Goal: Information Seeking & Learning: Learn about a topic

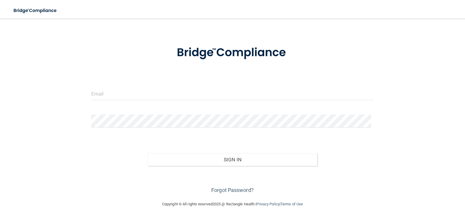
scroll to position [24, 0]
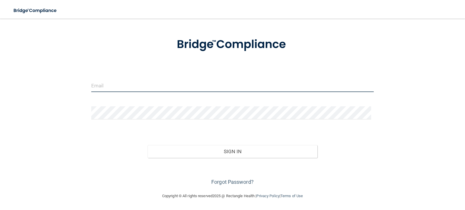
click at [231, 83] on input "email" at bounding box center [232, 85] width 283 height 13
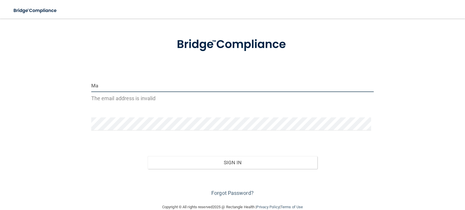
type input "M"
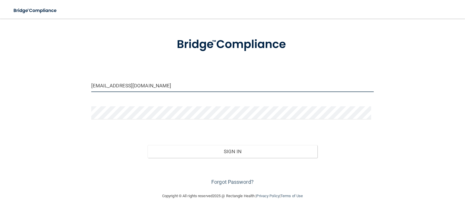
type input "[EMAIL_ADDRESS][DOMAIN_NAME]"
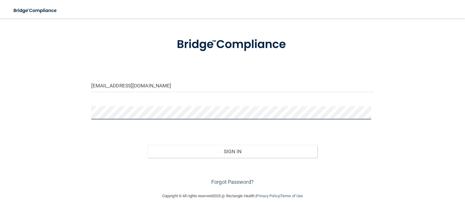
click at [148, 145] on button "Sign In" at bounding box center [233, 151] width 170 height 13
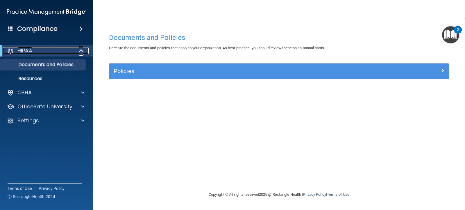
click at [81, 49] on span at bounding box center [81, 50] width 5 height 7
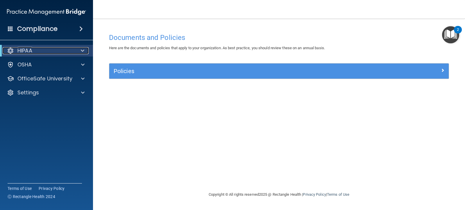
click at [81, 49] on span at bounding box center [82, 50] width 3 height 7
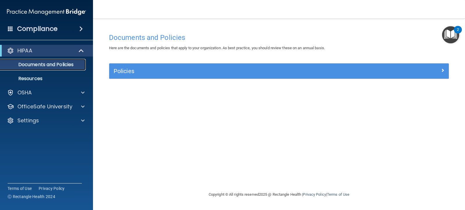
click at [56, 64] on p "Documents and Policies" at bounding box center [43, 65] width 79 height 6
click at [159, 77] on div "Policies" at bounding box center [279, 70] width 340 height 15
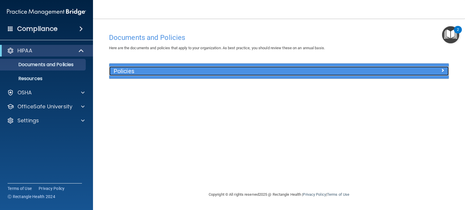
click at [157, 69] on h5 "Policies" at bounding box center [237, 71] width 246 height 6
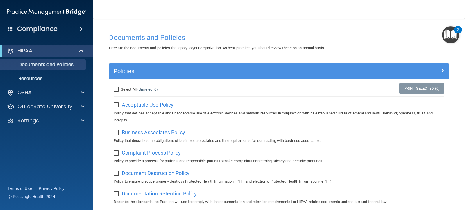
click at [117, 90] on input "Select All (Unselect 0) Unselect All" at bounding box center [117, 89] width 7 height 5
checkbox input "true"
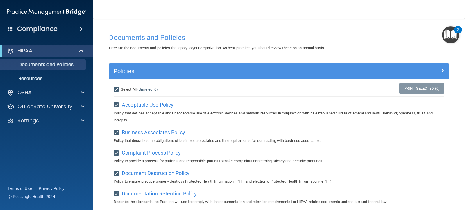
checkbox input "true"
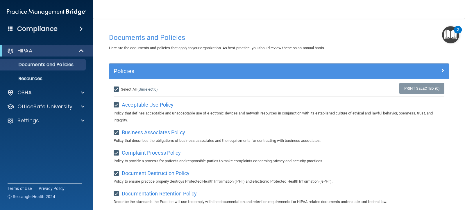
checkbox input "true"
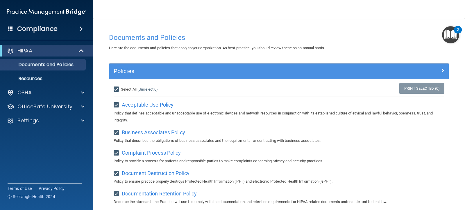
checkbox input "true"
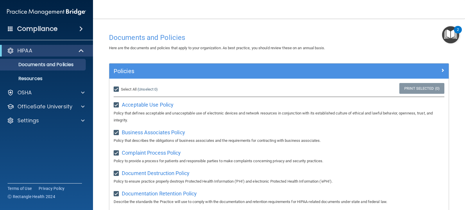
checkbox input "true"
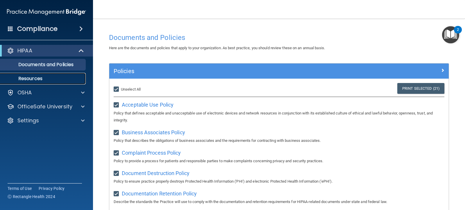
click at [37, 77] on p "Resources" at bounding box center [43, 79] width 79 height 6
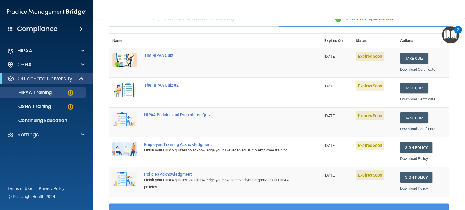
scroll to position [54, 0]
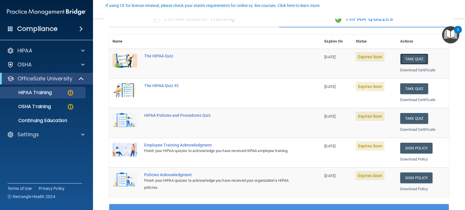
click at [417, 60] on button "Take Quiz" at bounding box center [414, 59] width 28 height 11
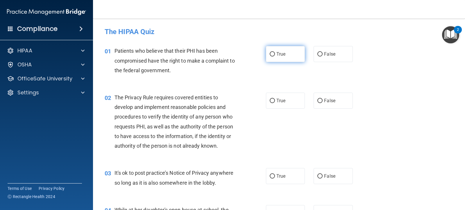
click at [279, 56] on span "True" at bounding box center [281, 54] width 9 height 6
click at [275, 56] on input "True" at bounding box center [272, 54] width 5 height 4
radio input "true"
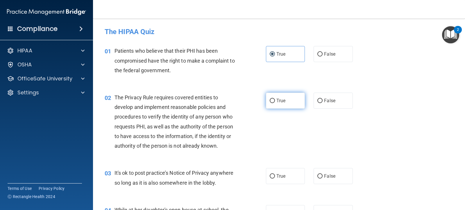
click at [279, 99] on span "True" at bounding box center [281, 101] width 9 height 6
click at [275, 99] on input "True" at bounding box center [272, 101] width 5 height 4
radio input "true"
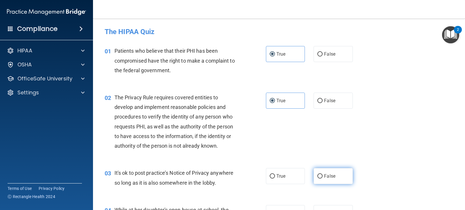
click at [321, 172] on label "False" at bounding box center [333, 176] width 39 height 16
click at [321, 174] on input "False" at bounding box center [320, 176] width 5 height 4
radio input "true"
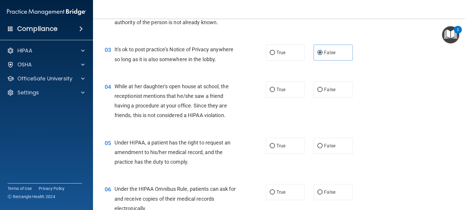
scroll to position [145, 0]
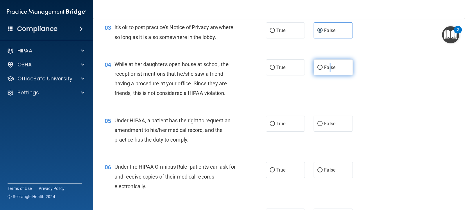
click at [328, 64] on label "False" at bounding box center [333, 67] width 39 height 16
click at [318, 65] on input "False" at bounding box center [320, 67] width 5 height 4
radio input "true"
click at [320, 123] on input "False" at bounding box center [320, 124] width 5 height 4
radio input "true"
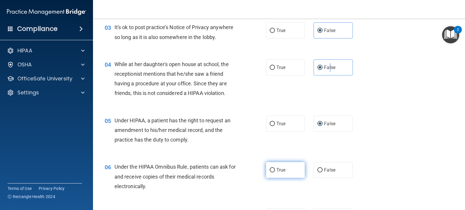
click at [270, 172] on input "True" at bounding box center [272, 170] width 5 height 4
radio input "true"
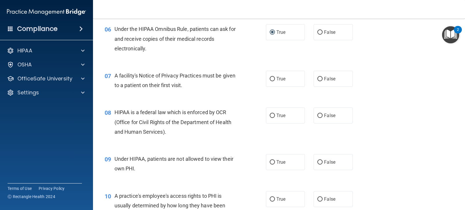
scroll to position [291, 0]
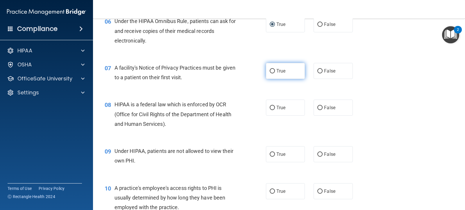
click at [273, 71] on input "True" at bounding box center [272, 71] width 5 height 4
radio input "true"
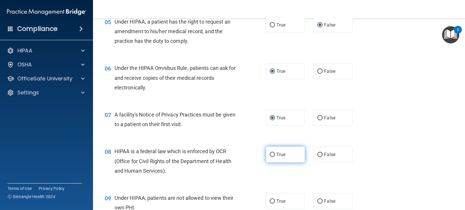
scroll to position [233, 0]
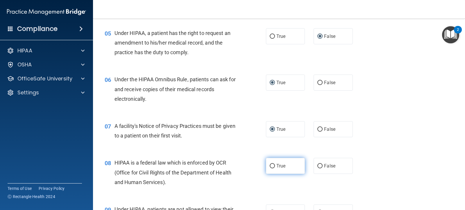
click at [288, 159] on label "True" at bounding box center [285, 166] width 39 height 16
click at [275, 164] on input "True" at bounding box center [272, 166] width 5 height 4
radio input "true"
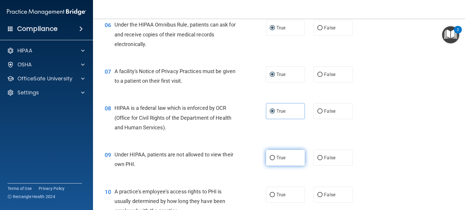
scroll to position [291, 0]
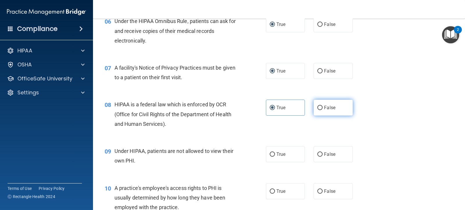
click at [314, 105] on label "False" at bounding box center [333, 107] width 39 height 16
click at [318, 106] on input "False" at bounding box center [320, 108] width 5 height 4
radio input "true"
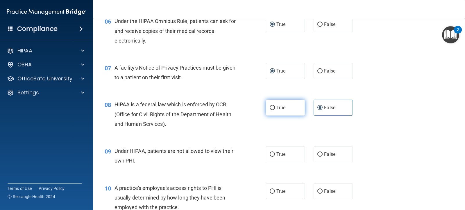
click at [272, 105] on label "True" at bounding box center [285, 107] width 39 height 16
click at [272, 106] on input "True" at bounding box center [272, 108] width 5 height 4
radio input "true"
radio input "false"
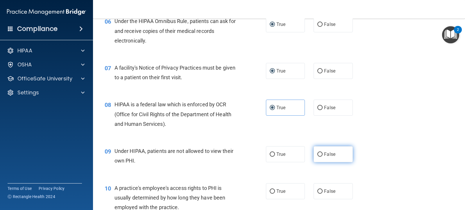
click at [319, 150] on label "False" at bounding box center [333, 154] width 39 height 16
click at [319, 152] on input "False" at bounding box center [320, 154] width 5 height 4
radio input "true"
click at [317, 187] on label "False" at bounding box center [333, 191] width 39 height 16
click at [318, 189] on input "False" at bounding box center [320, 191] width 5 height 4
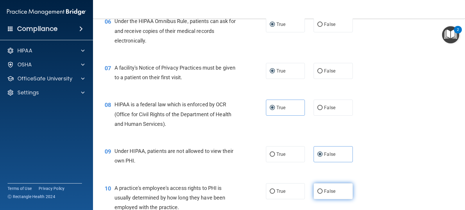
radio input "true"
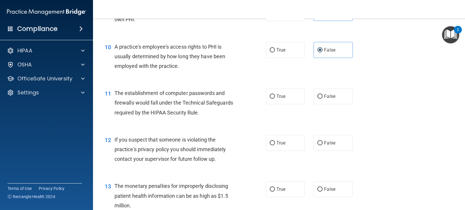
scroll to position [436, 0]
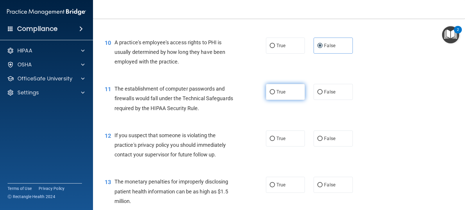
click at [270, 90] on input "True" at bounding box center [272, 92] width 5 height 4
radio input "true"
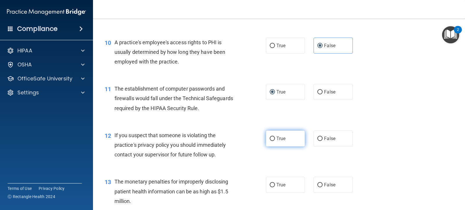
click at [267, 140] on label "True" at bounding box center [285, 138] width 39 height 16
click at [270, 140] on input "True" at bounding box center [272, 138] width 5 height 4
radio input "true"
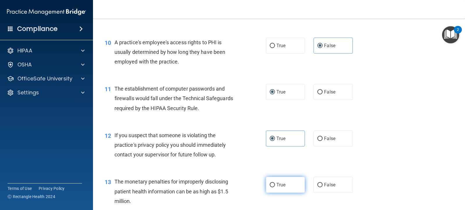
click at [271, 183] on input "True" at bounding box center [272, 185] width 5 height 4
radio input "true"
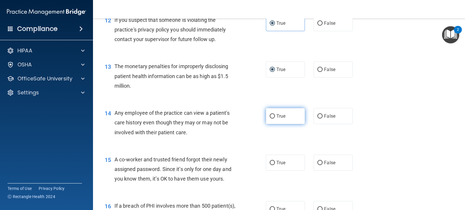
scroll to position [553, 0]
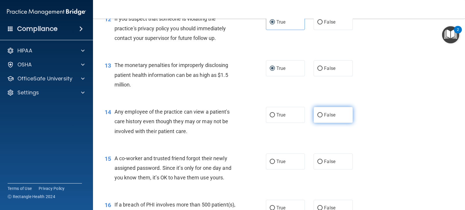
click at [317, 118] on label "False" at bounding box center [333, 115] width 39 height 16
click at [318, 117] on input "False" at bounding box center [320, 115] width 5 height 4
radio input "true"
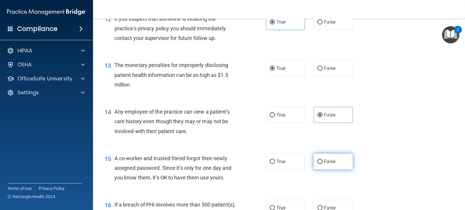
click at [320, 162] on input "False" at bounding box center [320, 161] width 5 height 4
radio input "true"
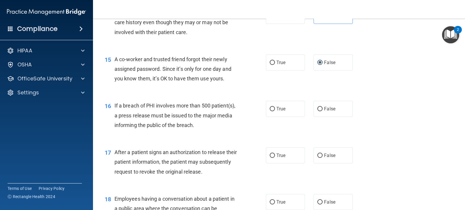
scroll to position [669, 0]
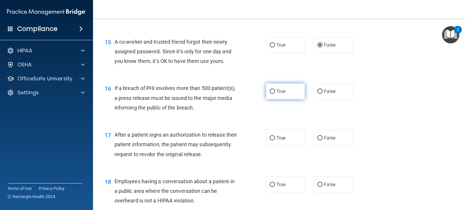
click at [270, 93] on input "True" at bounding box center [272, 91] width 5 height 4
radio input "true"
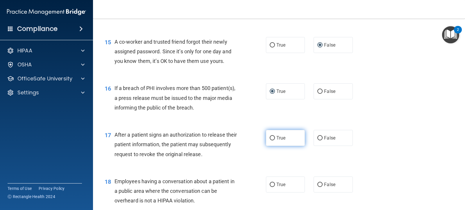
click at [271, 136] on input "True" at bounding box center [272, 138] width 5 height 4
radio input "true"
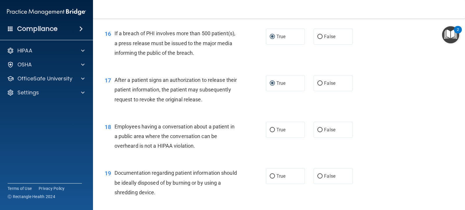
scroll to position [727, 0]
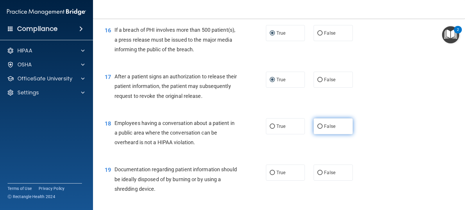
click at [319, 126] on input "False" at bounding box center [320, 126] width 5 height 4
radio input "true"
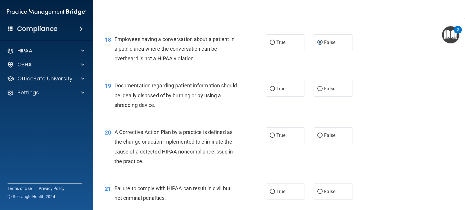
scroll to position [814, 0]
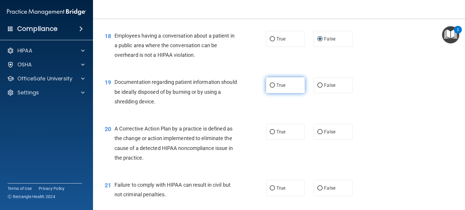
click at [274, 86] on label "True" at bounding box center [285, 85] width 39 height 16
click at [274, 86] on input "True" at bounding box center [272, 85] width 5 height 4
radio input "true"
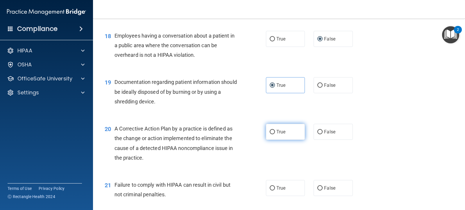
click at [272, 132] on input "True" at bounding box center [272, 132] width 5 height 4
radio input "true"
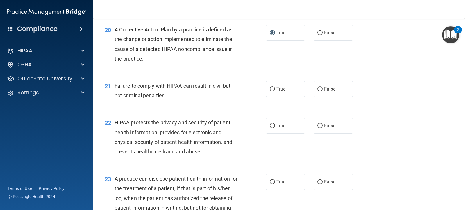
scroll to position [931, 0]
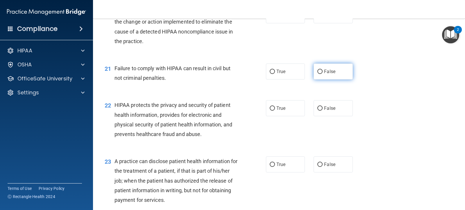
click at [330, 71] on span "False" at bounding box center [329, 72] width 11 height 6
click at [323, 71] on input "False" at bounding box center [320, 72] width 5 height 4
radio input "true"
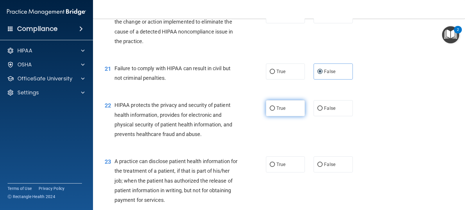
scroll to position [902, 0]
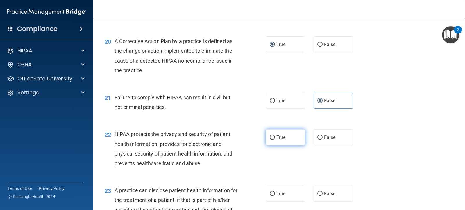
click at [266, 135] on label "True" at bounding box center [285, 137] width 39 height 16
click at [270, 135] on input "True" at bounding box center [272, 137] width 5 height 4
radio input "true"
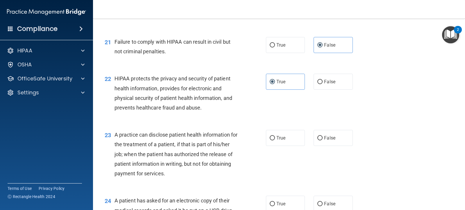
scroll to position [960, 0]
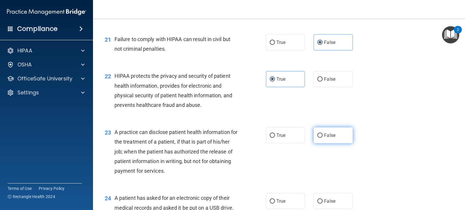
click at [320, 138] on label "False" at bounding box center [333, 135] width 39 height 16
click at [320, 138] on input "False" at bounding box center [320, 135] width 5 height 4
radio input "true"
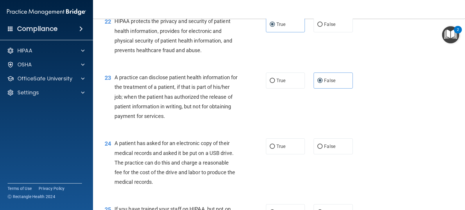
scroll to position [1047, 0]
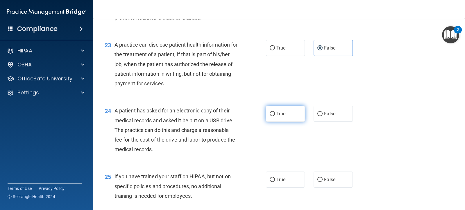
click at [278, 117] on label "True" at bounding box center [285, 114] width 39 height 16
click at [275, 116] on input "True" at bounding box center [272, 114] width 5 height 4
radio input "true"
click at [323, 176] on label "False" at bounding box center [333, 179] width 39 height 16
click at [323, 177] on input "False" at bounding box center [320, 179] width 5 height 4
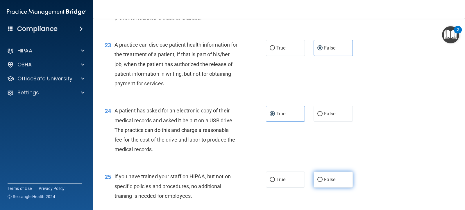
radio input "true"
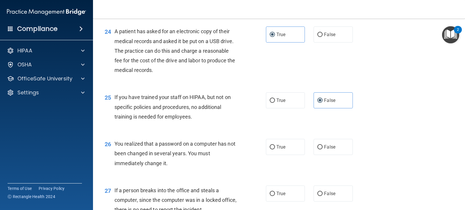
scroll to position [1134, 0]
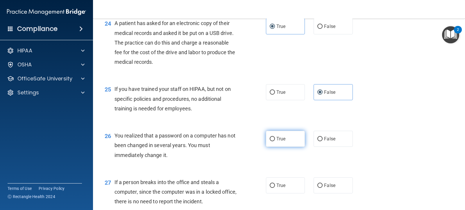
click at [277, 136] on span "True" at bounding box center [281, 139] width 9 height 6
click at [275, 137] on input "True" at bounding box center [272, 139] width 5 height 4
radio input "true"
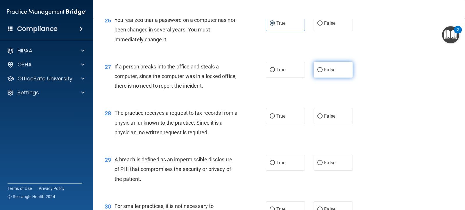
scroll to position [1251, 0]
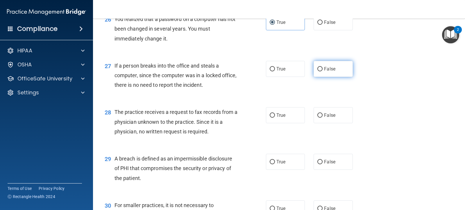
click at [324, 68] on span "False" at bounding box center [329, 69] width 11 height 6
click at [322, 68] on input "False" at bounding box center [320, 69] width 5 height 4
radio input "true"
click at [325, 115] on span "False" at bounding box center [329, 115] width 11 height 6
click at [323, 115] on input "False" at bounding box center [320, 115] width 5 height 4
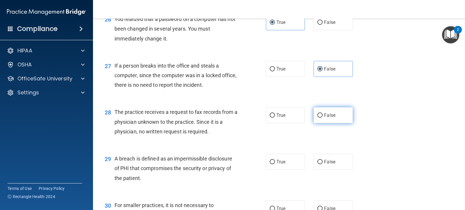
radio input "true"
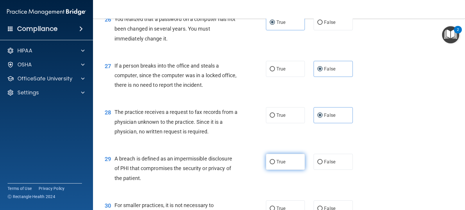
click at [286, 159] on label "True" at bounding box center [285, 162] width 39 height 16
click at [275, 160] on input "True" at bounding box center [272, 162] width 5 height 4
radio input "true"
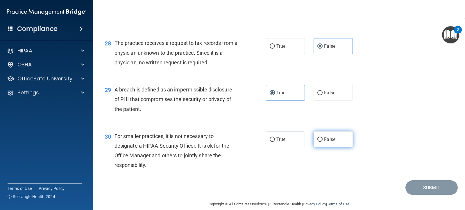
scroll to position [1328, 0]
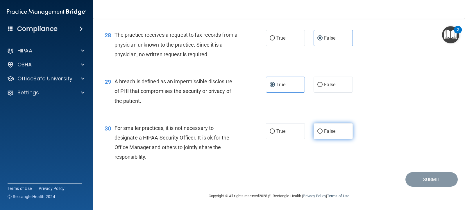
click at [322, 127] on label "False" at bounding box center [333, 131] width 39 height 16
click at [322, 129] on input "False" at bounding box center [320, 131] width 5 height 4
radio input "true"
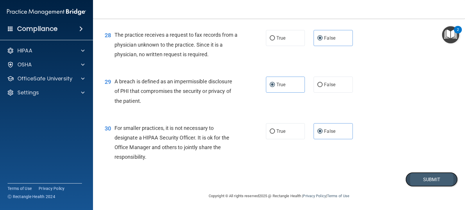
click at [427, 181] on button "Submit" at bounding box center [432, 179] width 52 height 15
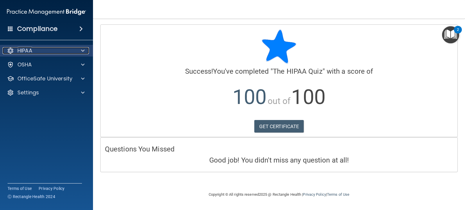
click at [68, 47] on div "HIPAA" at bounding box center [39, 50] width 72 height 7
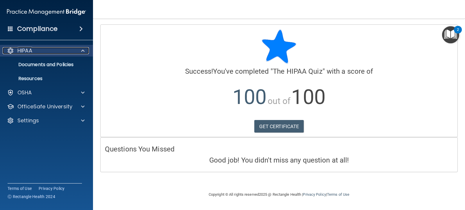
click at [79, 53] on div at bounding box center [82, 50] width 15 height 7
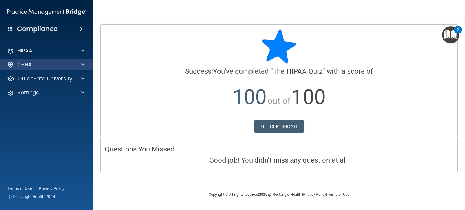
click at [54, 70] on div "OSHA" at bounding box center [46, 65] width 93 height 12
click at [84, 69] on div "OSHA" at bounding box center [46, 65] width 93 height 12
click at [75, 64] on div at bounding box center [82, 64] width 15 height 7
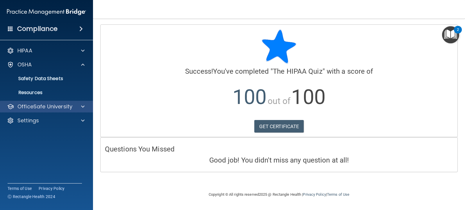
click at [57, 110] on div "OfficeSafe University" at bounding box center [46, 107] width 93 height 12
click at [85, 108] on div at bounding box center [82, 106] width 15 height 7
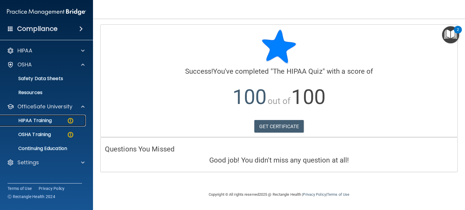
click at [68, 119] on img at bounding box center [70, 120] width 7 height 7
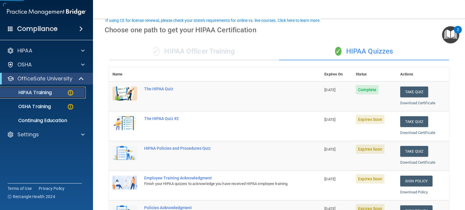
scroll to position [58, 0]
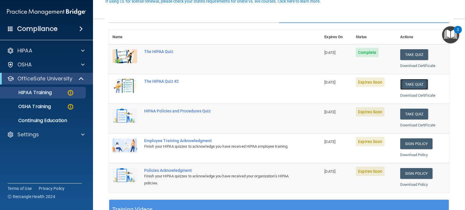
click at [412, 83] on button "Take Quiz" at bounding box center [414, 84] width 28 height 11
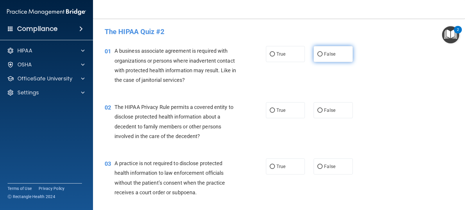
click at [345, 58] on label "False" at bounding box center [333, 54] width 39 height 16
click at [323, 56] on input "False" at bounding box center [320, 54] width 5 height 4
radio input "true"
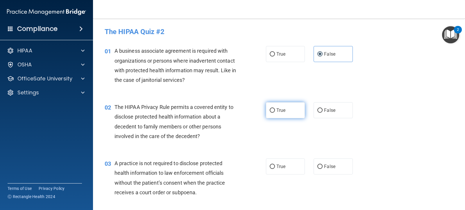
click at [282, 109] on span "True" at bounding box center [281, 110] width 9 height 6
click at [275, 109] on input "True" at bounding box center [272, 110] width 5 height 4
radio input "true"
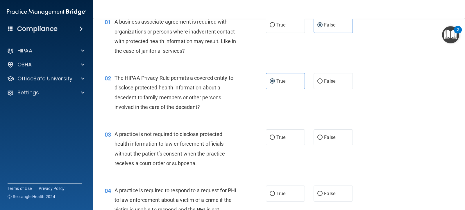
scroll to position [58, 0]
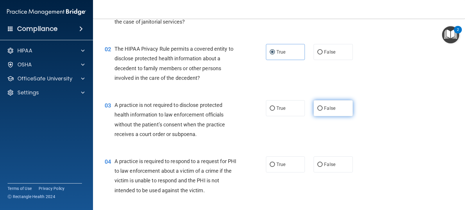
click at [334, 107] on label "False" at bounding box center [333, 108] width 39 height 16
click at [323, 107] on input "False" at bounding box center [320, 108] width 5 height 4
radio input "true"
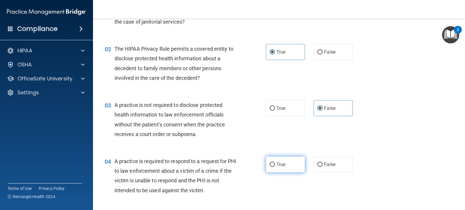
click at [279, 167] on label "True" at bounding box center [285, 164] width 39 height 16
click at [275, 167] on input "True" at bounding box center [272, 164] width 5 height 4
radio input "true"
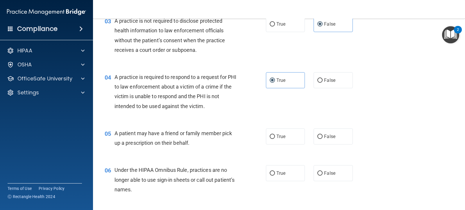
scroll to position [145, 0]
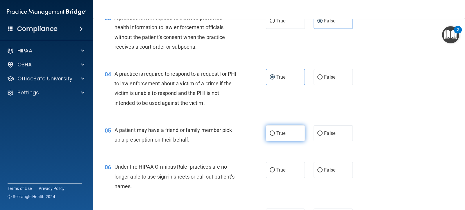
click at [275, 128] on label "True" at bounding box center [285, 133] width 39 height 16
click at [275, 131] on input "True" at bounding box center [272, 133] width 5 height 4
radio input "true"
click at [333, 169] on label "False" at bounding box center [333, 170] width 39 height 16
click at [323, 169] on input "False" at bounding box center [320, 170] width 5 height 4
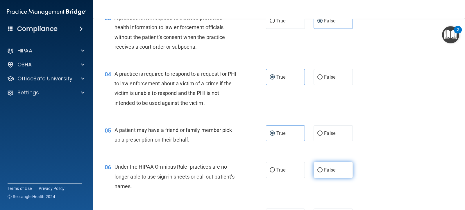
radio input "true"
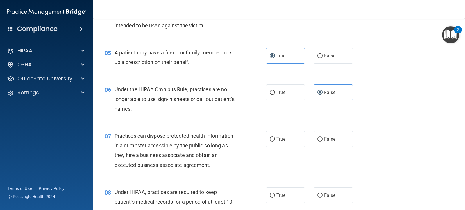
scroll to position [233, 0]
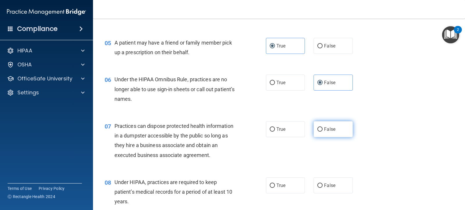
click at [343, 130] on label "False" at bounding box center [333, 129] width 39 height 16
click at [323, 130] on input "False" at bounding box center [320, 129] width 5 height 4
radio input "true"
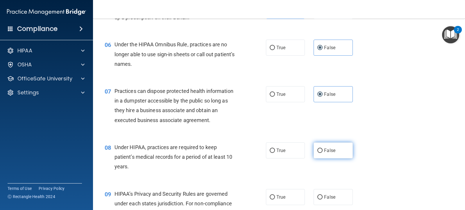
scroll to position [320, 0]
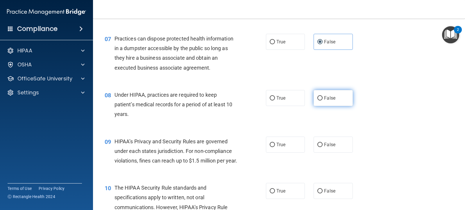
click at [333, 99] on span "False" at bounding box center [329, 98] width 11 height 6
click at [323, 99] on input "False" at bounding box center [320, 98] width 5 height 4
radio input "true"
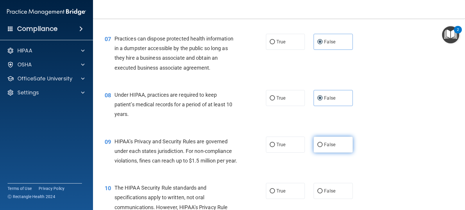
click at [327, 141] on label "False" at bounding box center [333, 144] width 39 height 16
click at [323, 143] on input "False" at bounding box center [320, 145] width 5 height 4
radio input "true"
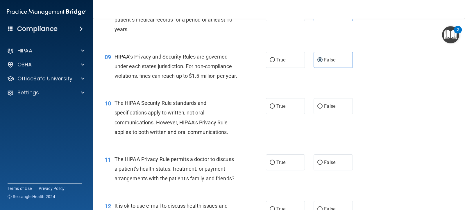
scroll to position [407, 0]
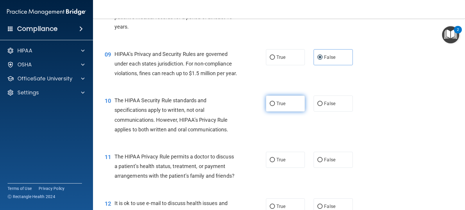
click at [281, 106] on span "True" at bounding box center [281, 104] width 9 height 6
click at [275, 106] on input "True" at bounding box center [272, 104] width 5 height 4
radio input "true"
click at [284, 165] on label "True" at bounding box center [285, 160] width 39 height 16
click at [275, 162] on input "True" at bounding box center [272, 160] width 5 height 4
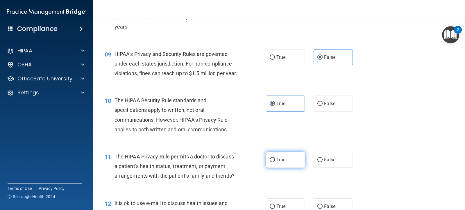
radio input "true"
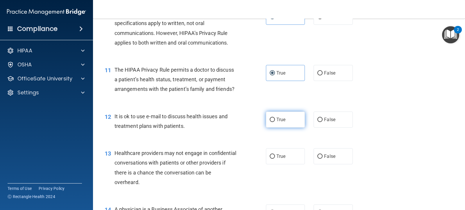
scroll to position [494, 0]
click at [277, 137] on div "12 It is ok to use e-mail to discuss health issues and treatment plans with pat…" at bounding box center [279, 122] width 358 height 37
click at [282, 127] on label "True" at bounding box center [285, 119] width 39 height 16
click at [275, 121] on input "True" at bounding box center [272, 119] width 5 height 4
radio input "true"
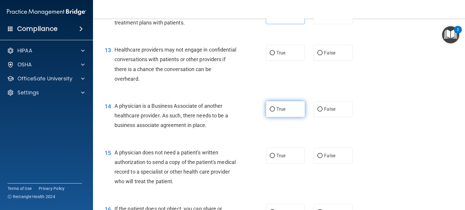
scroll to position [611, 0]
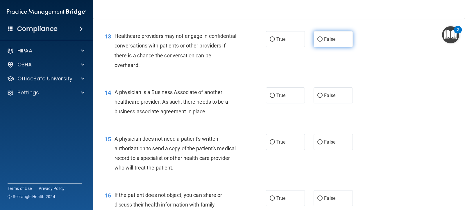
click at [326, 42] on span "False" at bounding box center [329, 39] width 11 height 6
click at [323, 42] on input "False" at bounding box center [320, 39] width 5 height 4
radio input "true"
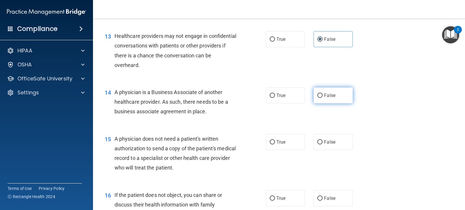
click at [328, 98] on span "False" at bounding box center [329, 95] width 11 height 6
click at [323, 98] on input "False" at bounding box center [320, 95] width 5 height 4
radio input "true"
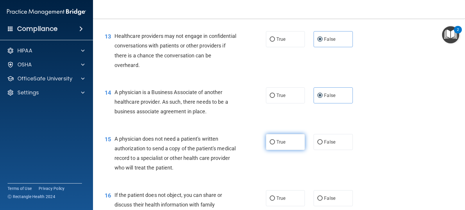
click at [284, 150] on label "True" at bounding box center [285, 142] width 39 height 16
click at [275, 144] on input "True" at bounding box center [272, 142] width 5 height 4
radio input "true"
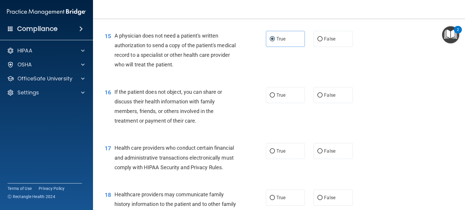
scroll to position [727, 0]
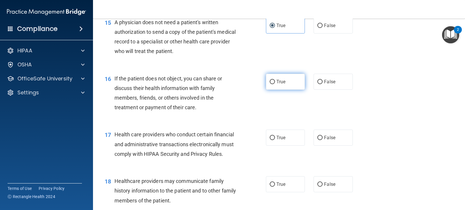
click at [294, 89] on label "True" at bounding box center [285, 82] width 39 height 16
click at [275, 84] on input "True" at bounding box center [272, 82] width 5 height 4
radio input "true"
click at [287, 145] on label "True" at bounding box center [285, 137] width 39 height 16
click at [275, 140] on input "True" at bounding box center [272, 138] width 5 height 4
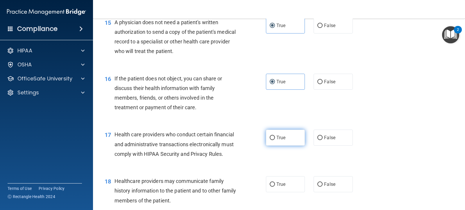
radio input "true"
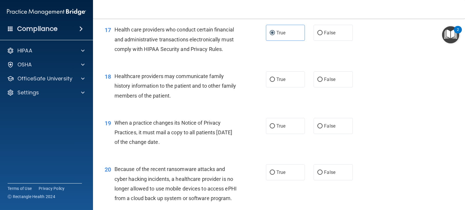
scroll to position [843, 0]
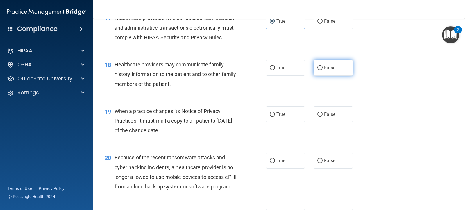
click at [326, 70] on span "False" at bounding box center [329, 68] width 11 height 6
click at [323, 70] on input "False" at bounding box center [320, 68] width 5 height 4
radio input "true"
click at [329, 117] on span "False" at bounding box center [329, 114] width 11 height 6
click at [323, 117] on input "False" at bounding box center [320, 114] width 5 height 4
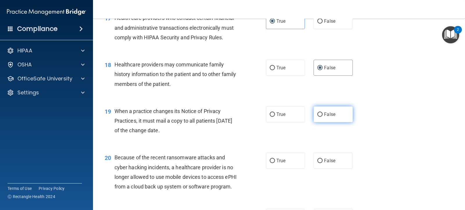
radio input "true"
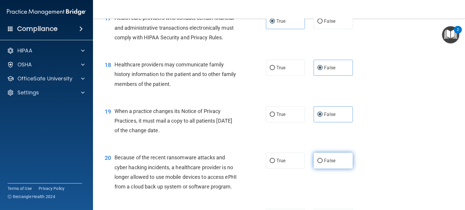
click at [318, 166] on label "False" at bounding box center [333, 160] width 39 height 16
click at [318, 163] on input "False" at bounding box center [320, 161] width 5 height 4
radio input "true"
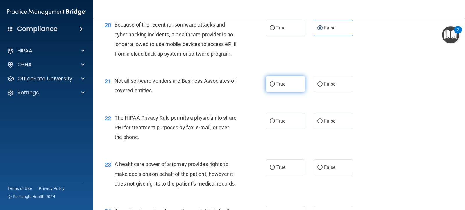
scroll to position [989, 0]
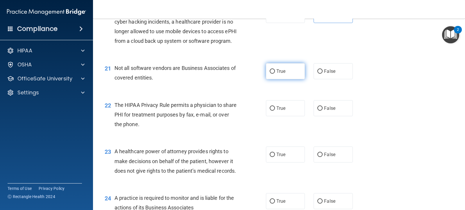
click at [286, 79] on label "True" at bounding box center [285, 71] width 39 height 16
click at [275, 74] on input "True" at bounding box center [272, 71] width 5 height 4
radio input "true"
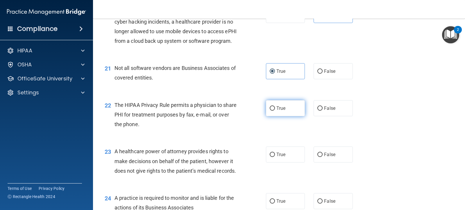
click at [286, 116] on label "True" at bounding box center [285, 108] width 39 height 16
click at [275, 111] on input "True" at bounding box center [272, 108] width 5 height 4
radio input "true"
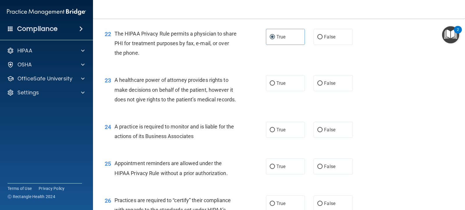
scroll to position [1076, 0]
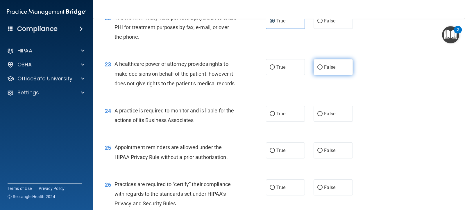
click at [327, 70] on span "False" at bounding box center [329, 67] width 11 height 6
click at [323, 70] on input "False" at bounding box center [320, 67] width 5 height 4
radio input "true"
click at [329, 122] on label "False" at bounding box center [333, 114] width 39 height 16
click at [323, 116] on input "False" at bounding box center [320, 114] width 5 height 4
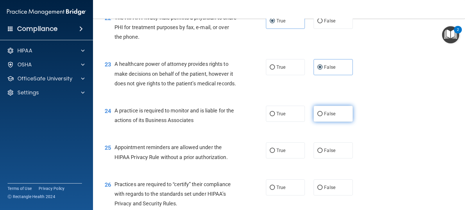
radio input "true"
click at [290, 170] on div "25 Appointment reminders are allowed under the HIPAA Privacy Rule without a pri…" at bounding box center [279, 153] width 358 height 37
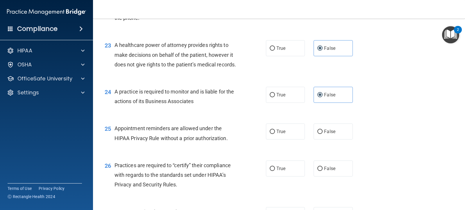
scroll to position [1105, 0]
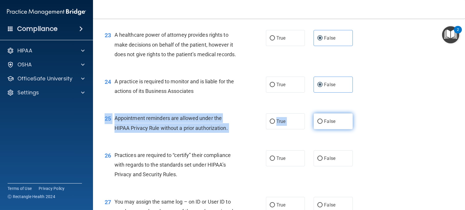
click at [320, 143] on div "25 Appointment reminders are allowed under the HIPAA Privacy Rule without a pri…" at bounding box center [279, 124] width 358 height 37
click at [320, 129] on label "False" at bounding box center [333, 121] width 39 height 16
click at [320, 124] on input "False" at bounding box center [320, 121] width 5 height 4
radio input "true"
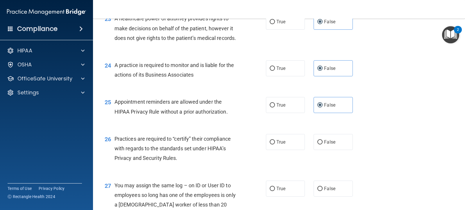
scroll to position [1134, 0]
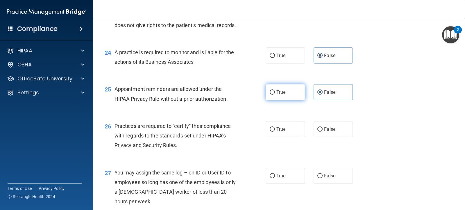
click at [287, 100] on label "True" at bounding box center [285, 92] width 39 height 16
click at [275, 95] on input "True" at bounding box center [272, 92] width 5 height 4
radio input "true"
radio input "false"
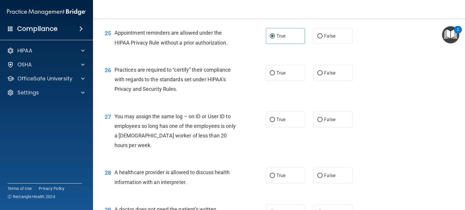
scroll to position [1192, 0]
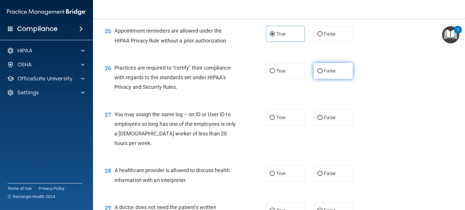
click at [336, 79] on label "False" at bounding box center [333, 71] width 39 height 16
click at [323, 73] on input "False" at bounding box center [320, 71] width 5 height 4
radio input "true"
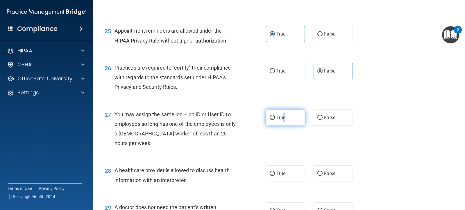
click at [282, 125] on label "True" at bounding box center [285, 117] width 39 height 16
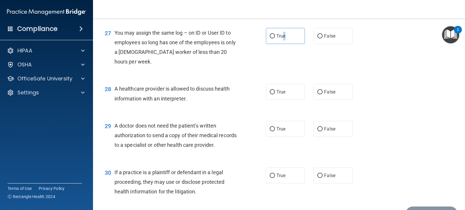
scroll to position [1280, 0]
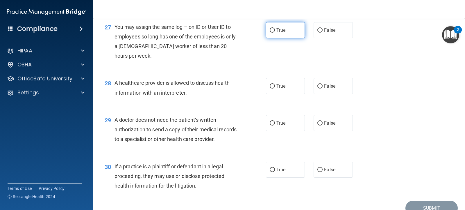
click at [273, 38] on label "True" at bounding box center [285, 30] width 39 height 16
click at [273, 33] on input "True" at bounding box center [272, 30] width 5 height 4
radio input "true"
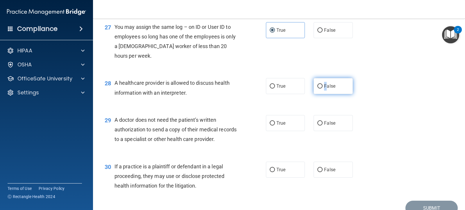
click at [324, 89] on span "False" at bounding box center [329, 86] width 11 height 6
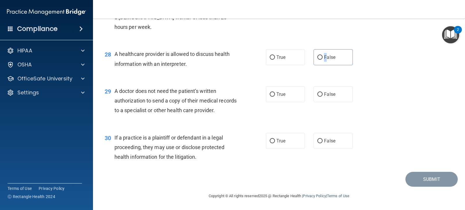
scroll to position [1337, 0]
click at [314, 59] on label "False" at bounding box center [333, 57] width 39 height 16
click at [318, 59] on input "False" at bounding box center [320, 57] width 5 height 4
radio input "true"
click at [280, 90] on label "True" at bounding box center [285, 94] width 39 height 16
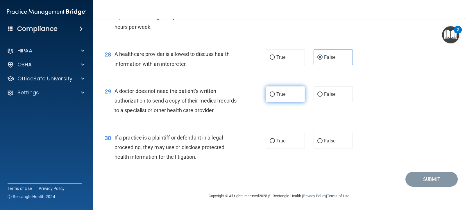
click at [275, 92] on input "True" at bounding box center [272, 94] width 5 height 4
radio input "true"
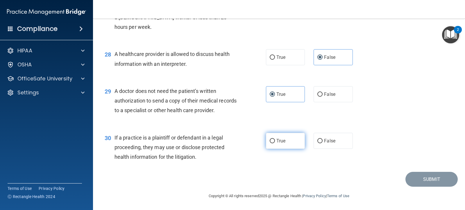
click at [286, 141] on label "True" at bounding box center [285, 141] width 39 height 16
click at [275, 141] on input "True" at bounding box center [272, 141] width 5 height 4
radio input "true"
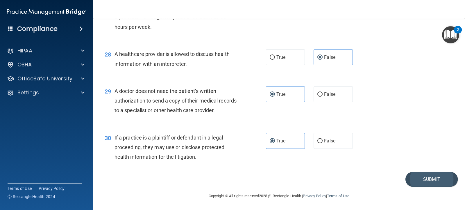
drag, startPoint x: 389, startPoint y: 176, endPoint x: 407, endPoint y: 175, distance: 17.5
click at [391, 177] on div "Submit" at bounding box center [279, 179] width 358 height 15
click at [412, 173] on button "Submit" at bounding box center [432, 179] width 52 height 15
click at [419, 177] on button "Submit" at bounding box center [432, 179] width 52 height 15
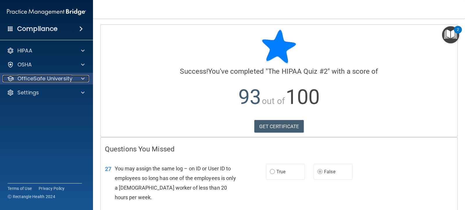
click at [66, 80] on p "OfficeSafe University" at bounding box center [44, 78] width 55 height 7
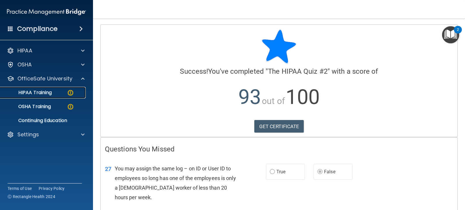
click at [70, 97] on link "HIPAA Training" at bounding box center [40, 93] width 92 height 12
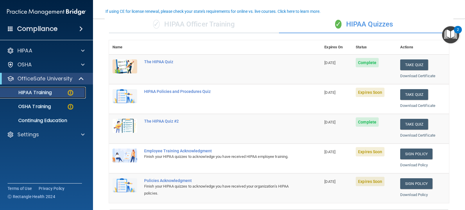
scroll to position [58, 0]
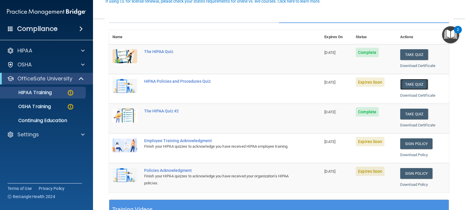
click at [412, 83] on button "Take Quiz" at bounding box center [414, 84] width 28 height 11
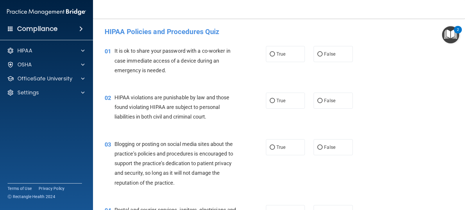
drag, startPoint x: 325, startPoint y: 57, endPoint x: 321, endPoint y: 65, distance: 8.1
click at [325, 58] on label "False" at bounding box center [333, 54] width 39 height 16
click at [323, 56] on input "False" at bounding box center [320, 54] width 5 height 4
radio input "true"
click at [294, 104] on label "True" at bounding box center [285, 100] width 39 height 16
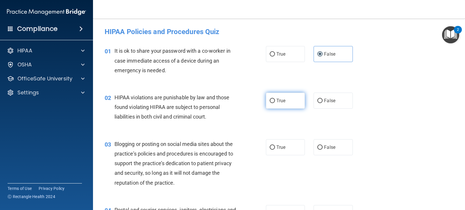
click at [275, 103] on input "True" at bounding box center [272, 101] width 5 height 4
radio input "true"
click at [321, 143] on label "False" at bounding box center [333, 147] width 39 height 16
click at [321, 145] on input "False" at bounding box center [320, 147] width 5 height 4
radio input "true"
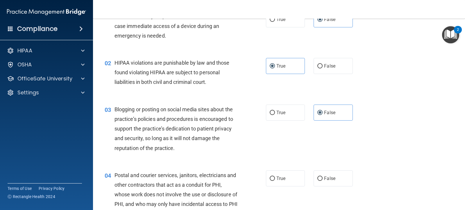
scroll to position [87, 0]
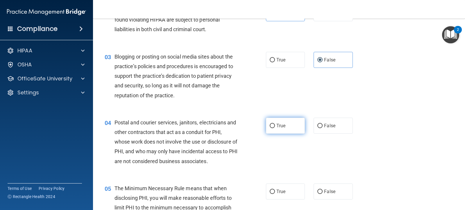
click at [283, 127] on span "True" at bounding box center [281, 126] width 9 height 6
click at [275, 127] on input "True" at bounding box center [272, 126] width 5 height 4
radio input "true"
click at [287, 198] on label "True" at bounding box center [285, 191] width 39 height 16
click at [275, 194] on input "True" at bounding box center [272, 191] width 5 height 4
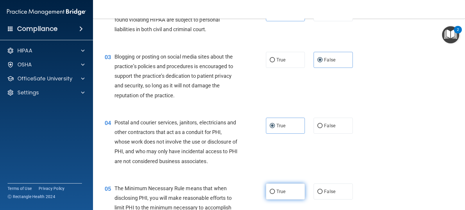
radio input "true"
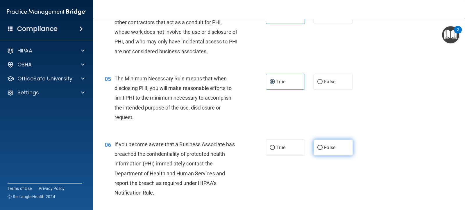
scroll to position [204, 0]
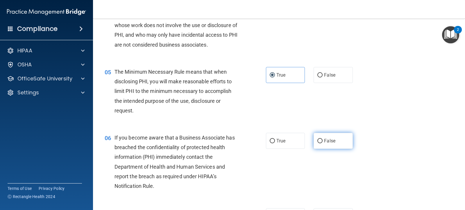
click at [333, 140] on label "False" at bounding box center [333, 141] width 39 height 16
click at [323, 140] on input "False" at bounding box center [320, 141] width 5 height 4
radio input "true"
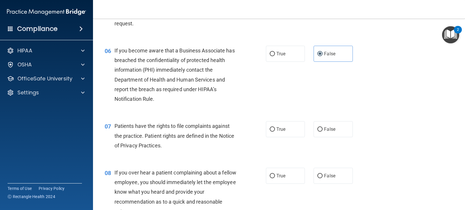
scroll to position [291, 0]
click at [289, 130] on label "True" at bounding box center [285, 129] width 39 height 16
click at [275, 130] on input "True" at bounding box center [272, 129] width 5 height 4
radio input "true"
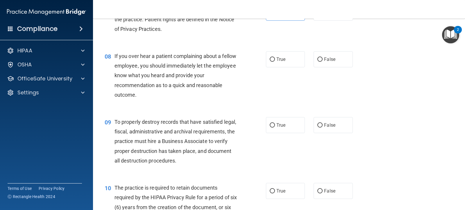
scroll to position [407, 0]
click at [337, 62] on label "False" at bounding box center [333, 59] width 39 height 16
click at [323, 61] on input "False" at bounding box center [320, 59] width 5 height 4
radio input "true"
click at [329, 127] on span "False" at bounding box center [329, 125] width 11 height 6
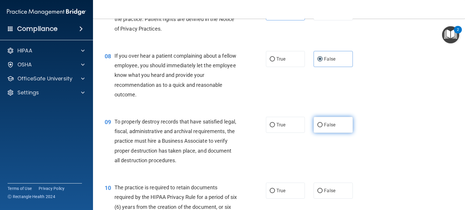
click at [323, 127] on input "False" at bounding box center [320, 125] width 5 height 4
radio input "true"
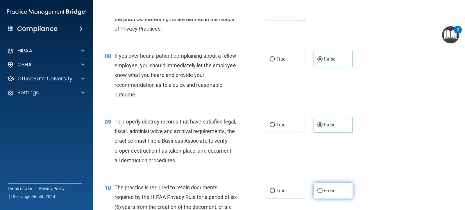
click at [327, 187] on label "False" at bounding box center [333, 190] width 39 height 16
click at [323, 188] on input "False" at bounding box center [320, 190] width 5 height 4
radio input "true"
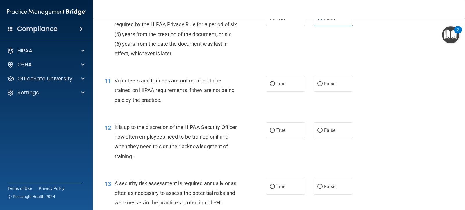
scroll to position [582, 0]
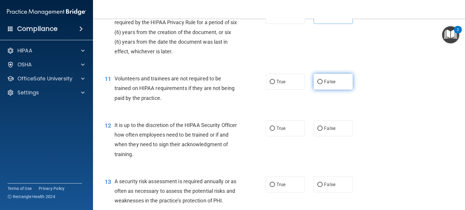
click at [327, 81] on span "False" at bounding box center [329, 82] width 11 height 6
click at [323, 81] on input "False" at bounding box center [320, 82] width 5 height 4
radio input "true"
click at [324, 131] on span "False" at bounding box center [329, 128] width 11 height 6
click at [323, 131] on input "False" at bounding box center [320, 128] width 5 height 4
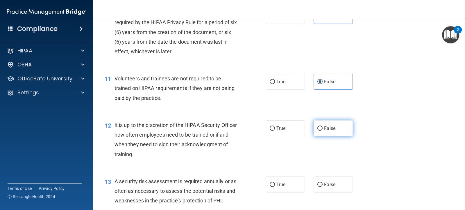
radio input "true"
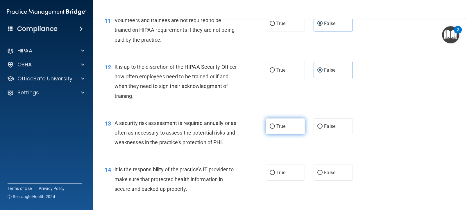
click at [298, 132] on label "True" at bounding box center [285, 126] width 39 height 16
click at [275, 129] on input "True" at bounding box center [272, 126] width 5 height 4
radio input "true"
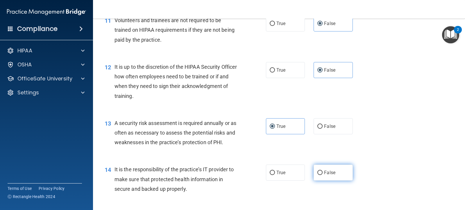
click at [328, 170] on span "False" at bounding box center [329, 173] width 11 height 6
click at [323, 170] on input "False" at bounding box center [320, 172] width 5 height 4
radio input "true"
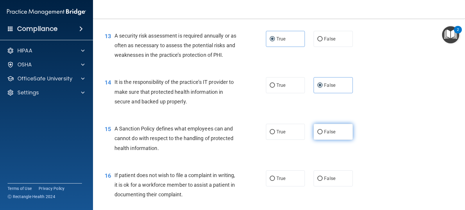
click at [327, 133] on span "False" at bounding box center [329, 132] width 11 height 6
click at [323, 133] on input "False" at bounding box center [320, 132] width 5 height 4
radio input "true"
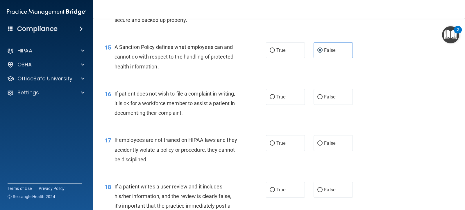
scroll to position [814, 0]
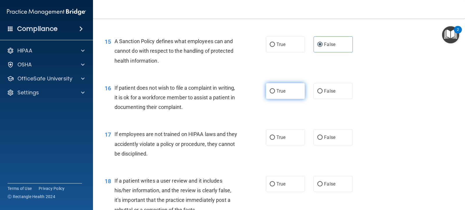
click at [285, 95] on label "True" at bounding box center [285, 91] width 39 height 16
click at [275, 93] on input "True" at bounding box center [272, 91] width 5 height 4
radio input "true"
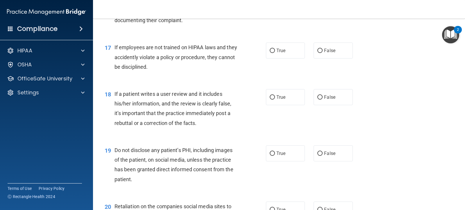
scroll to position [902, 0]
click at [321, 52] on label "False" at bounding box center [333, 50] width 39 height 16
click at [321, 52] on input "False" at bounding box center [320, 50] width 5 height 4
radio input "true"
click at [328, 90] on label "False" at bounding box center [333, 96] width 39 height 16
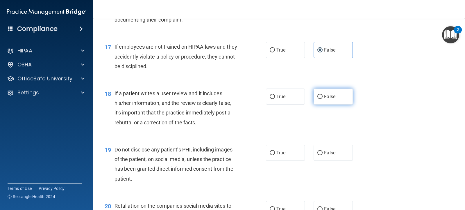
click at [323, 95] on input "False" at bounding box center [320, 97] width 5 height 4
radio input "true"
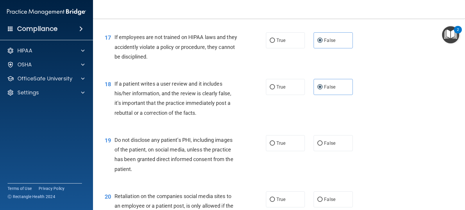
scroll to position [931, 0]
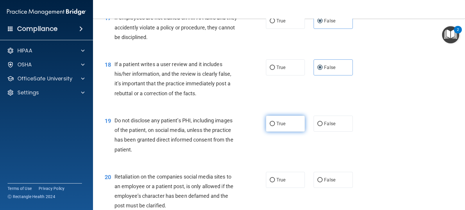
click at [288, 119] on label "True" at bounding box center [285, 123] width 39 height 16
click at [275, 122] on input "True" at bounding box center [272, 124] width 5 height 4
radio input "true"
click at [330, 182] on span "False" at bounding box center [329, 180] width 11 height 6
click at [323, 182] on input "False" at bounding box center [320, 180] width 5 height 4
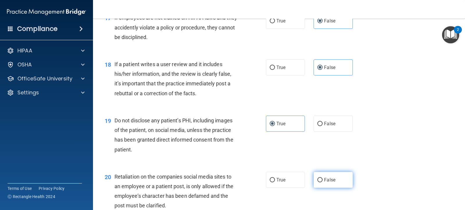
radio input "true"
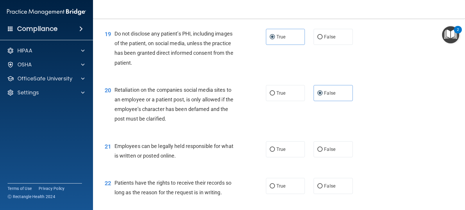
scroll to position [1018, 0]
click at [284, 147] on label "True" at bounding box center [285, 148] width 39 height 16
click at [275, 147] on input "True" at bounding box center [272, 149] width 5 height 4
radio input "true"
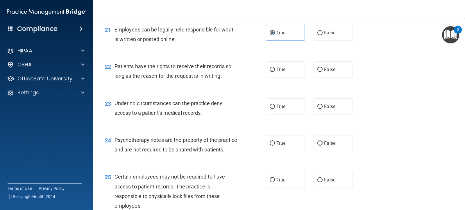
scroll to position [1134, 0]
click at [325, 67] on span "False" at bounding box center [329, 69] width 11 height 6
click at [323, 67] on input "False" at bounding box center [320, 69] width 5 height 4
radio input "true"
click at [326, 103] on span "False" at bounding box center [329, 106] width 11 height 6
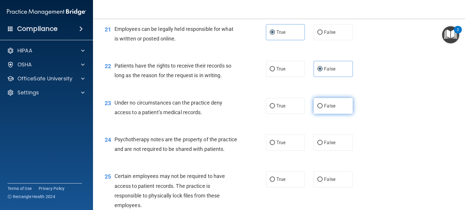
click at [323, 104] on input "False" at bounding box center [320, 106] width 5 height 4
radio input "true"
click at [287, 139] on label "True" at bounding box center [285, 142] width 39 height 16
click at [275, 140] on input "True" at bounding box center [272, 142] width 5 height 4
radio input "true"
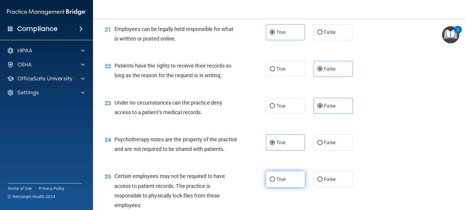
click at [281, 187] on label "True" at bounding box center [285, 179] width 39 height 16
click at [275, 181] on input "True" at bounding box center [272, 179] width 5 height 4
radio input "true"
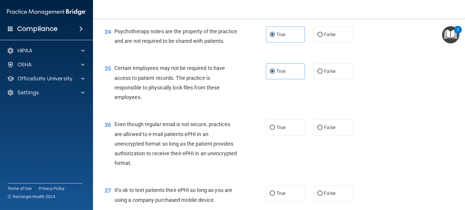
scroll to position [1251, 0]
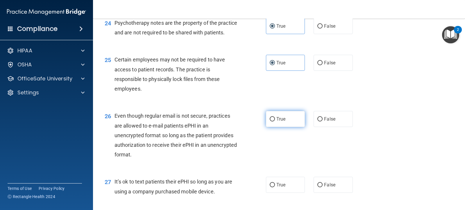
drag, startPoint x: 291, startPoint y: 124, endPoint x: 290, endPoint y: 129, distance: 4.5
click at [291, 124] on label "True" at bounding box center [285, 119] width 39 height 16
click at [275, 121] on input "True" at bounding box center [272, 119] width 5 height 4
radio input "true"
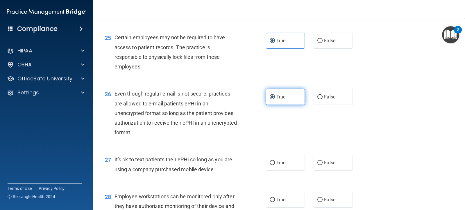
scroll to position [1338, 0]
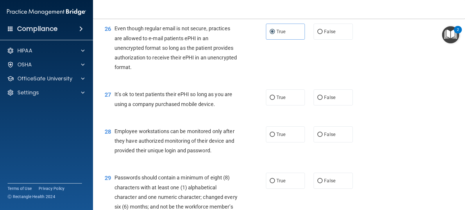
drag, startPoint x: 332, startPoint y: 107, endPoint x: 330, endPoint y: 120, distance: 13.7
click at [332, 100] on span "False" at bounding box center [329, 98] width 11 height 6
click at [323, 100] on input "False" at bounding box center [320, 97] width 5 height 4
radio input "true"
click at [325, 140] on label "False" at bounding box center [333, 134] width 39 height 16
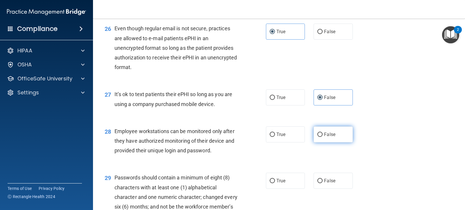
click at [323, 137] on input "False" at bounding box center [320, 134] width 5 height 4
radio input "true"
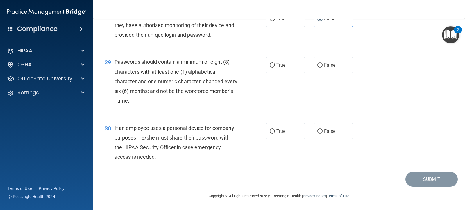
scroll to position [1454, 0]
click at [284, 68] on span "True" at bounding box center [281, 65] width 9 height 6
click at [275, 67] on input "True" at bounding box center [272, 65] width 5 height 4
radio input "true"
click at [320, 133] on input "False" at bounding box center [320, 131] width 5 height 4
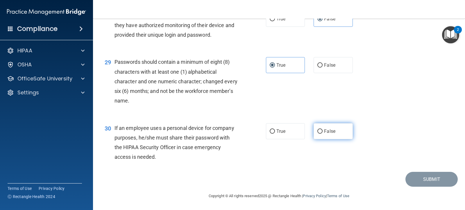
radio input "true"
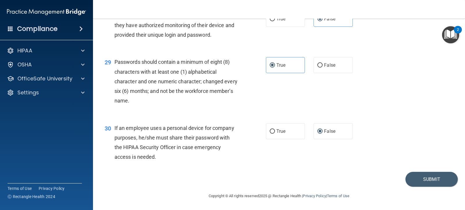
scroll to position [1463, 0]
click at [437, 181] on button "Submit" at bounding box center [432, 179] width 52 height 15
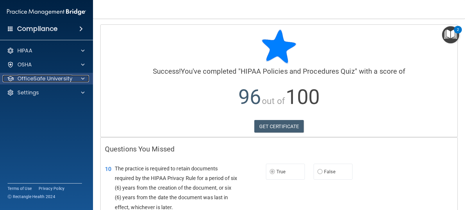
click at [42, 79] on p "OfficeSafe University" at bounding box center [44, 78] width 55 height 7
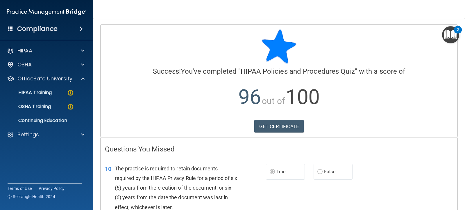
click at [58, 99] on ul "HIPAA Training OSHA Training Continuing Education" at bounding box center [46, 105] width 105 height 42
click at [63, 95] on div "HIPAA Training" at bounding box center [43, 93] width 79 height 6
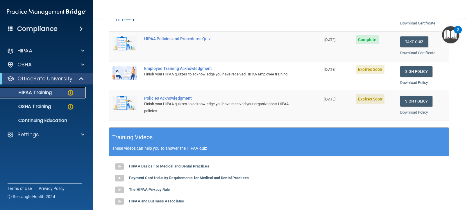
scroll to position [145, 0]
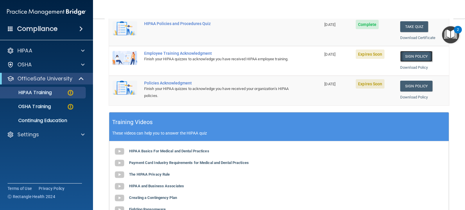
click at [409, 53] on link "Sign Policy" at bounding box center [416, 56] width 32 height 11
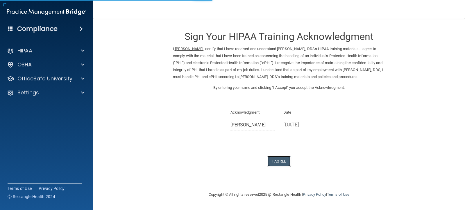
click at [286, 165] on button "I Agree" at bounding box center [279, 161] width 23 height 11
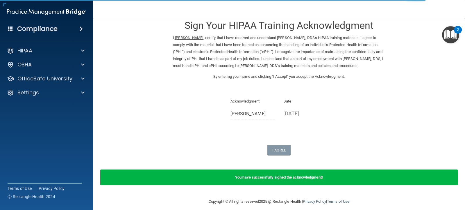
scroll to position [17, 0]
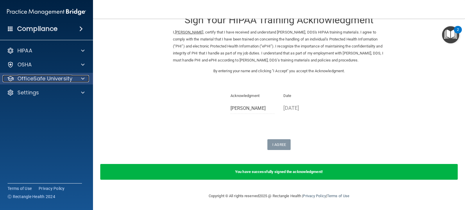
click at [62, 81] on p "OfficeSafe University" at bounding box center [44, 78] width 55 height 7
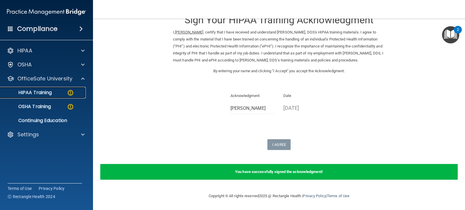
click at [74, 95] on img at bounding box center [70, 92] width 7 height 7
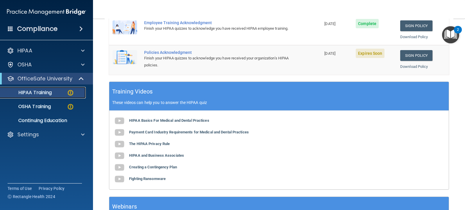
scroll to position [112, 0]
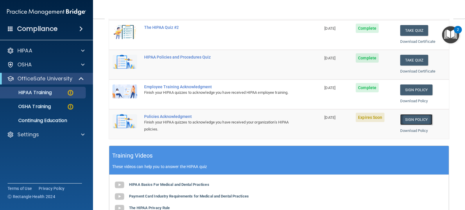
click at [412, 121] on link "Sign Policy" at bounding box center [416, 119] width 32 height 11
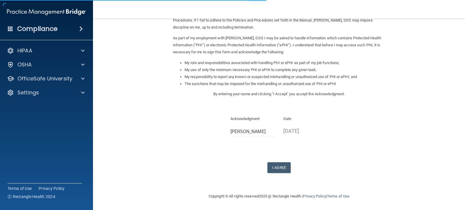
scroll to position [57, 0]
click at [281, 163] on button "I Agree" at bounding box center [279, 167] width 23 height 11
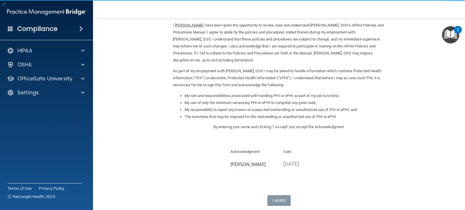
scroll to position [21, 0]
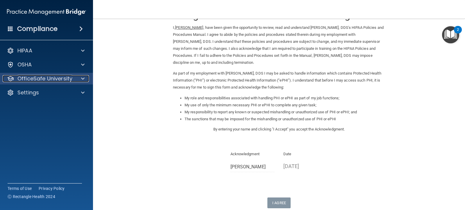
click at [53, 77] on p "OfficeSafe University" at bounding box center [44, 78] width 55 height 7
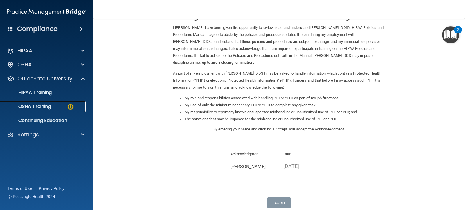
click at [70, 107] on img at bounding box center [70, 106] width 7 height 7
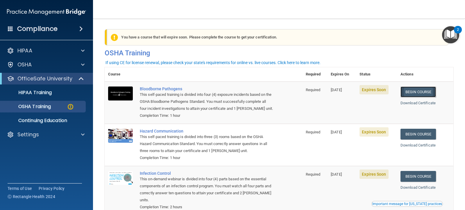
click at [425, 96] on link "Begin Course" at bounding box center [418, 91] width 35 height 11
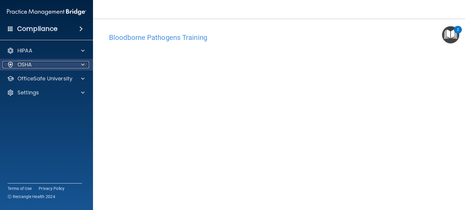
click at [63, 65] on div "OSHA" at bounding box center [39, 64] width 72 height 7
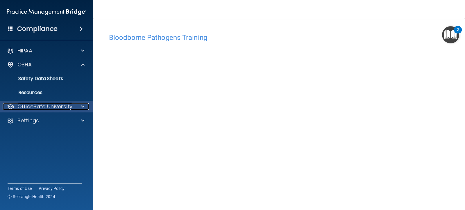
click at [53, 106] on p "OfficeSafe University" at bounding box center [44, 106] width 55 height 7
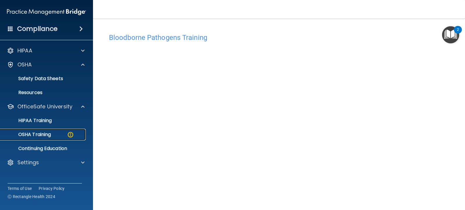
click at [58, 132] on div "OSHA Training" at bounding box center [43, 134] width 79 height 6
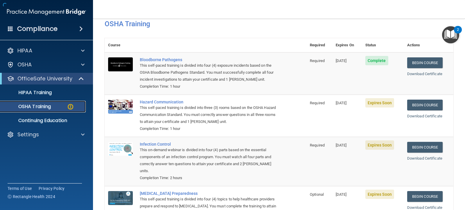
scroll to position [40, 0]
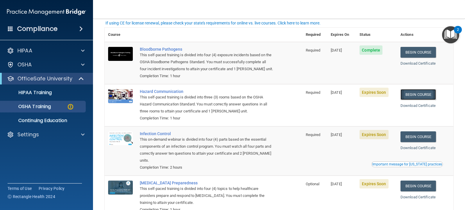
click at [422, 95] on link "Begin Course" at bounding box center [418, 94] width 35 height 11
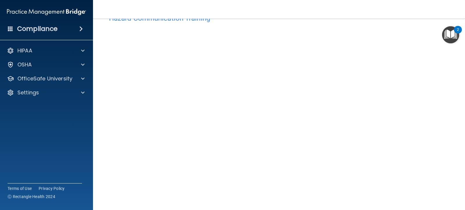
scroll to position [9, 0]
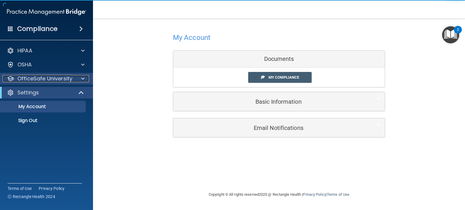
click at [80, 78] on div at bounding box center [82, 78] width 15 height 7
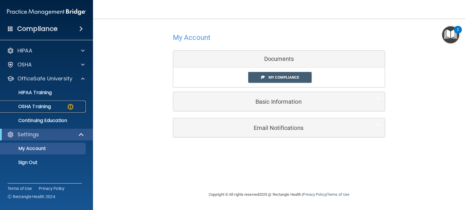
click at [78, 106] on div "OSHA Training" at bounding box center [43, 107] width 79 height 6
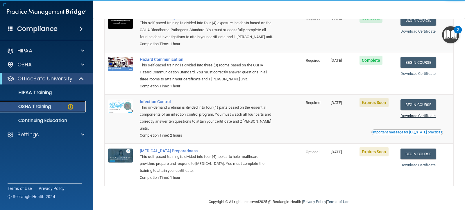
scroll to position [79, 0]
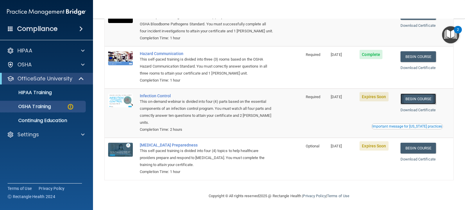
click at [425, 99] on link "Begin Course" at bounding box center [418, 98] width 35 height 11
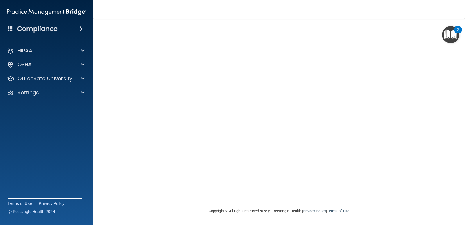
scroll to position [24, 0]
click at [57, 79] on p "OfficeSafe University" at bounding box center [44, 78] width 55 height 7
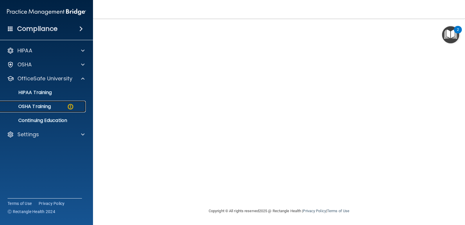
click at [63, 110] on link "OSHA Training" at bounding box center [40, 107] width 92 height 12
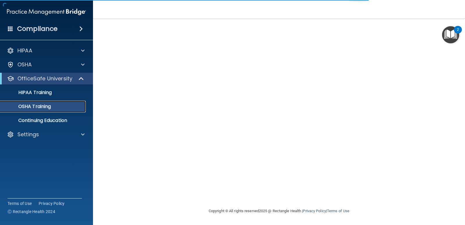
scroll to position [47, 0]
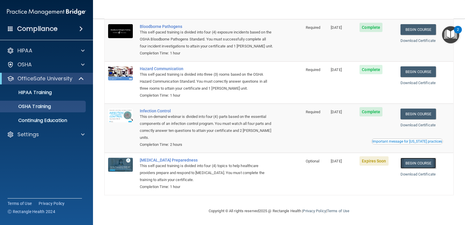
click at [414, 162] on link "Begin Course" at bounding box center [418, 163] width 35 height 11
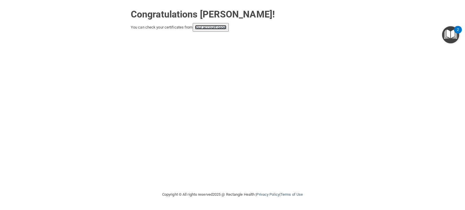
click at [203, 27] on link "your account page!" at bounding box center [211, 27] width 32 height 4
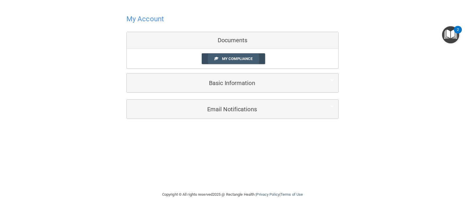
click at [248, 57] on span "My Compliance" at bounding box center [237, 58] width 31 height 4
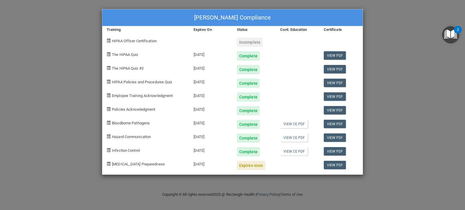
click at [175, 163] on div "[MEDICAL_DATA] Preparedness" at bounding box center [145, 163] width 87 height 14
click at [158, 165] on div "[MEDICAL_DATA] Preparedness" at bounding box center [145, 163] width 87 height 14
click at [403, 34] on div "[PERSON_NAME] Compliance Training Expires On Status Cont. Education Certificate…" at bounding box center [232, 105] width 465 height 210
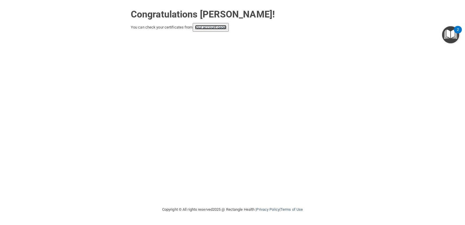
click at [225, 26] on link "your account page!" at bounding box center [211, 27] width 32 height 4
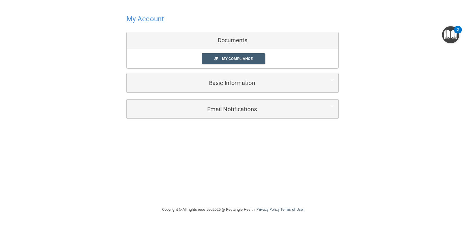
click at [249, 39] on div "Documents" at bounding box center [233, 40] width 212 height 17
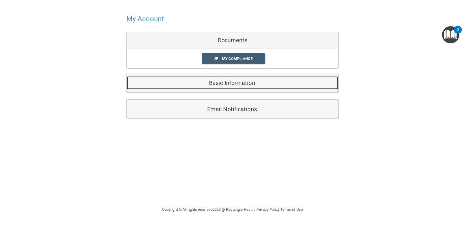
click at [253, 85] on h5 "Basic Information" at bounding box center [223, 83] width 185 height 6
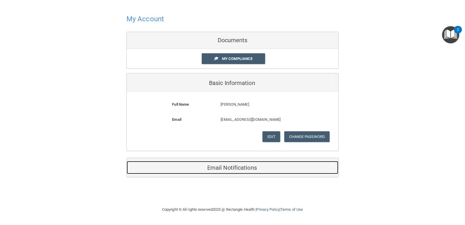
click at [255, 170] on h5 "Email Notifications" at bounding box center [223, 167] width 185 height 6
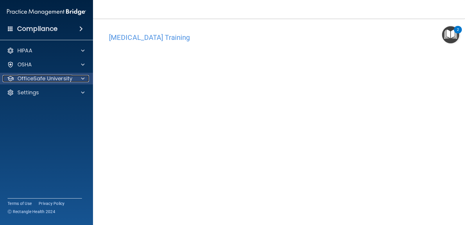
click at [49, 81] on p "OfficeSafe University" at bounding box center [44, 78] width 55 height 7
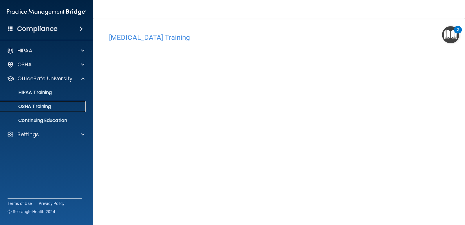
click at [60, 110] on link "OSHA Training" at bounding box center [40, 107] width 92 height 12
